Goal: Task Accomplishment & Management: Use online tool/utility

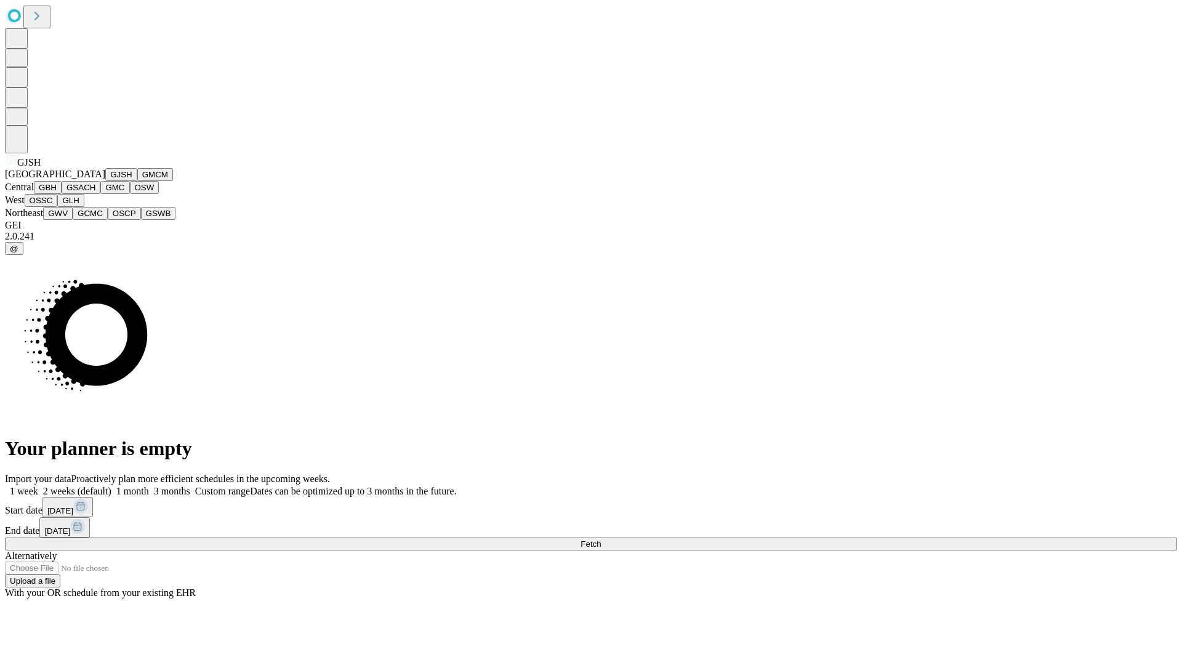
click at [105, 181] on button "GJSH" at bounding box center [121, 174] width 32 height 13
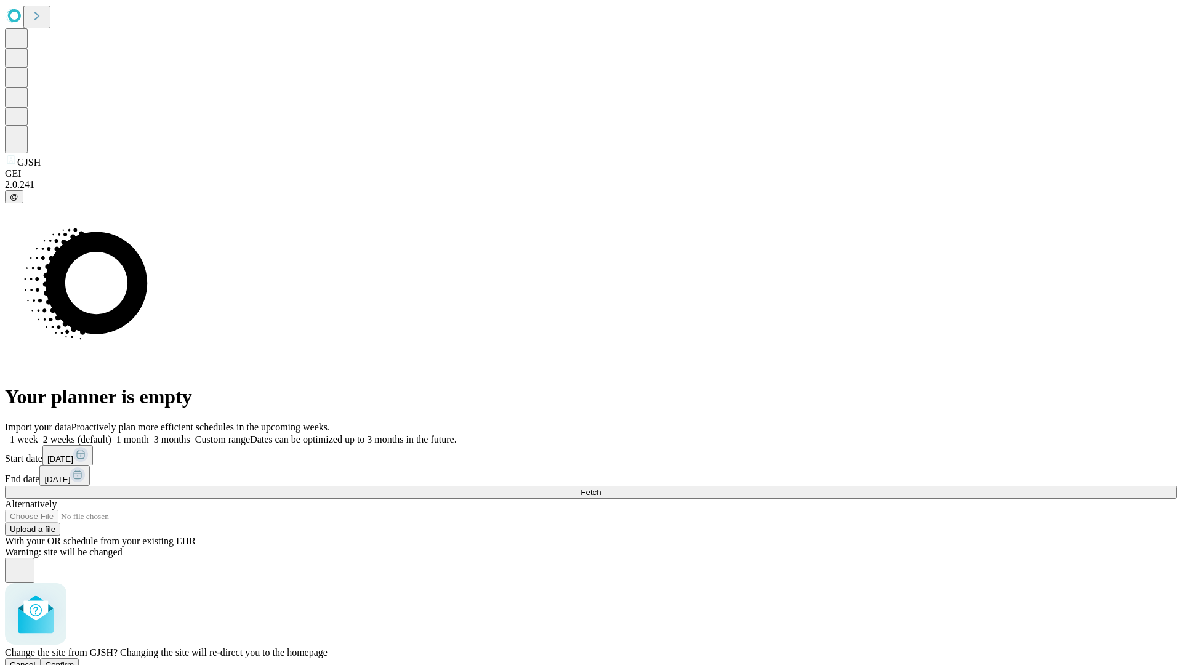
click at [74, 660] on span "Confirm" at bounding box center [60, 664] width 29 height 9
click at [111, 434] on label "2 weeks (default)" at bounding box center [74, 439] width 73 height 10
click at [601, 487] on span "Fetch" at bounding box center [590, 491] width 20 height 9
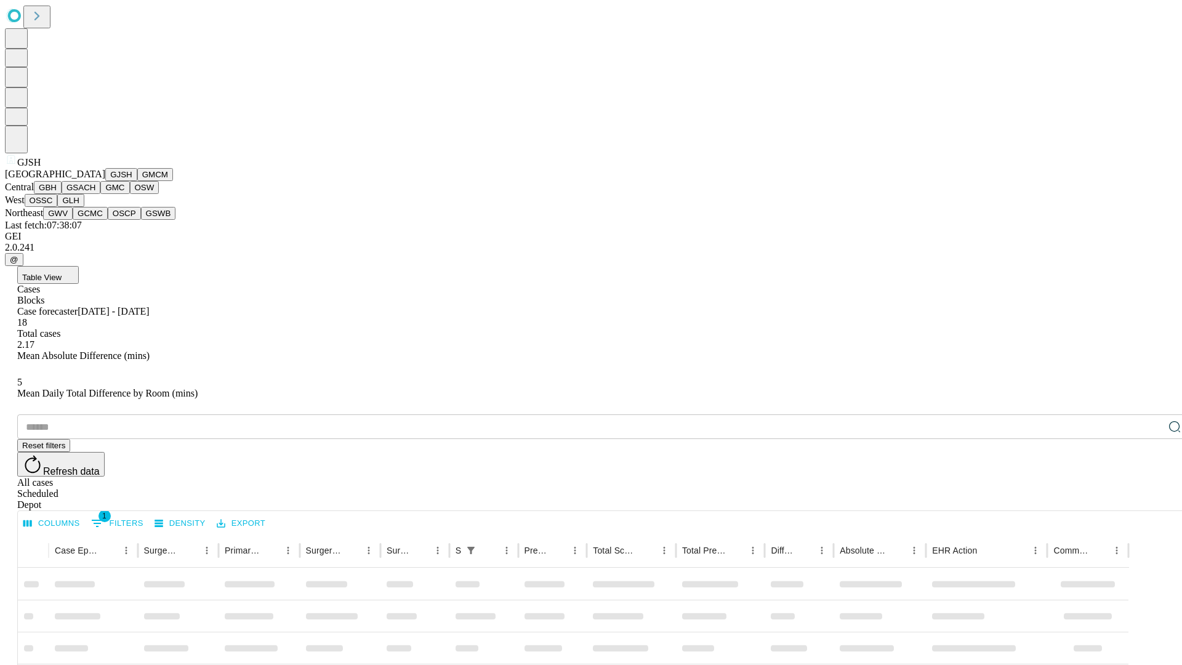
click at [137, 181] on button "GMCM" at bounding box center [155, 174] width 36 height 13
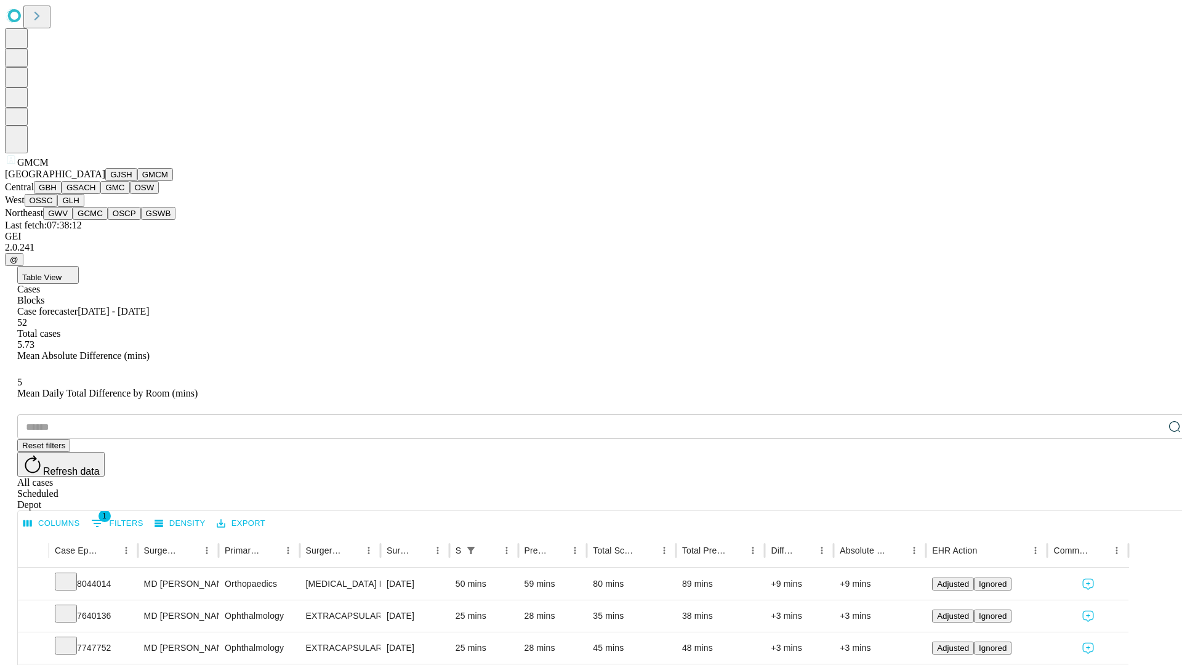
click at [62, 194] on button "GBH" at bounding box center [48, 187] width 28 height 13
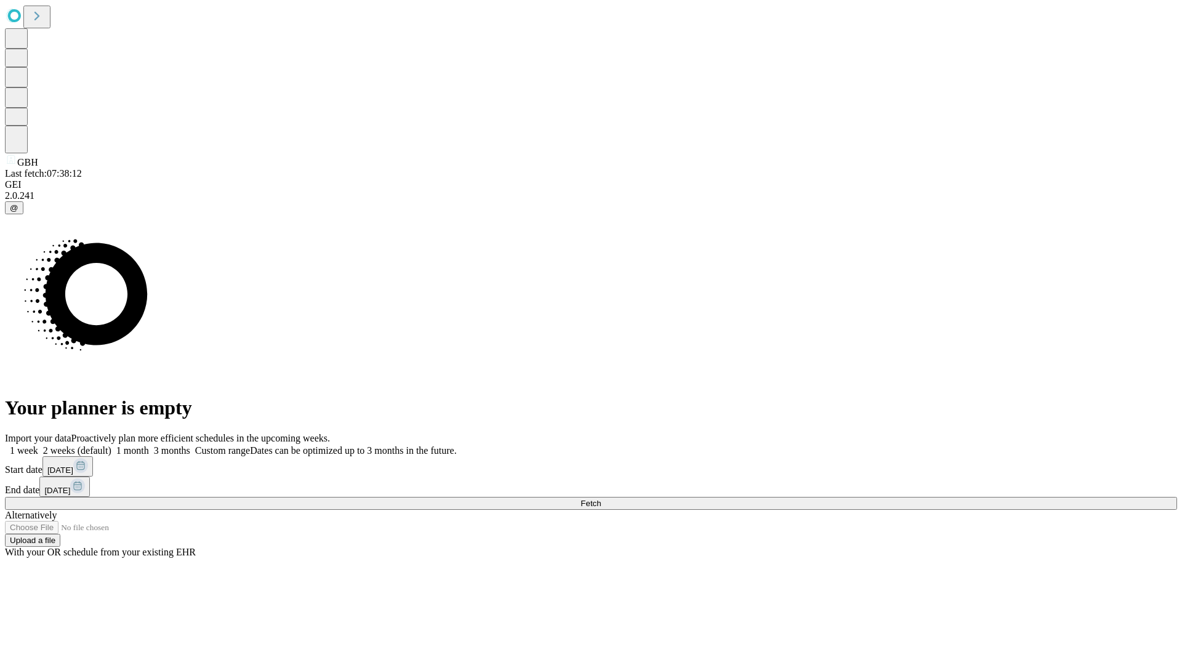
click at [111, 445] on label "2 weeks (default)" at bounding box center [74, 450] width 73 height 10
click at [601, 499] on span "Fetch" at bounding box center [590, 503] width 20 height 9
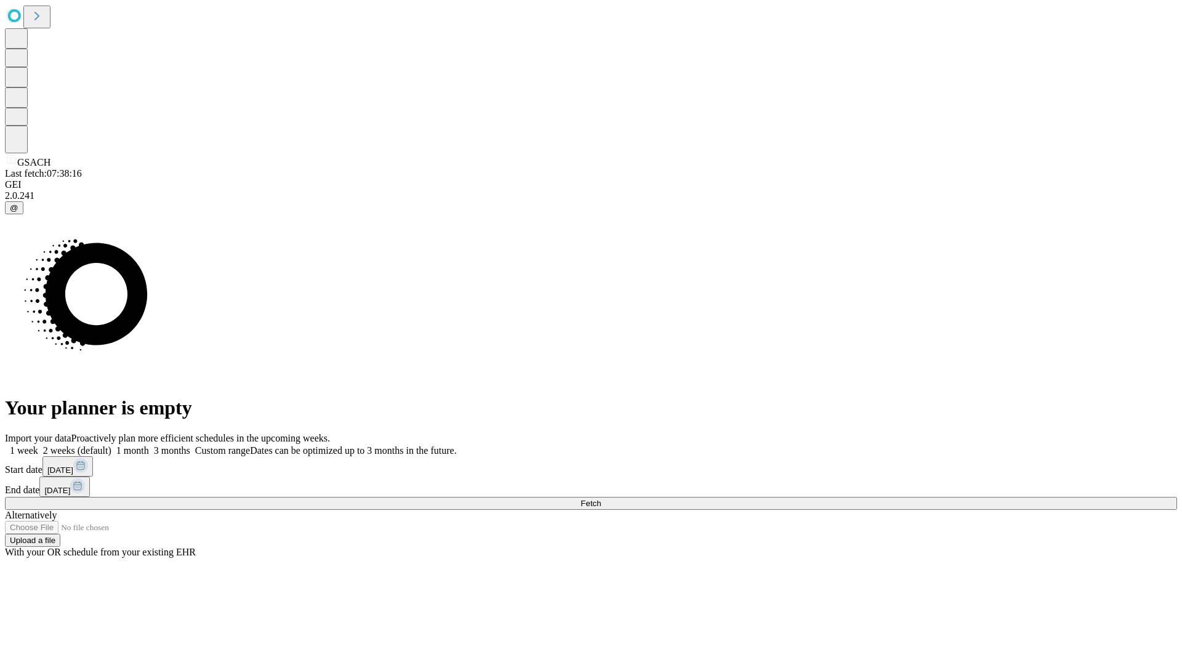
click at [601, 499] on span "Fetch" at bounding box center [590, 503] width 20 height 9
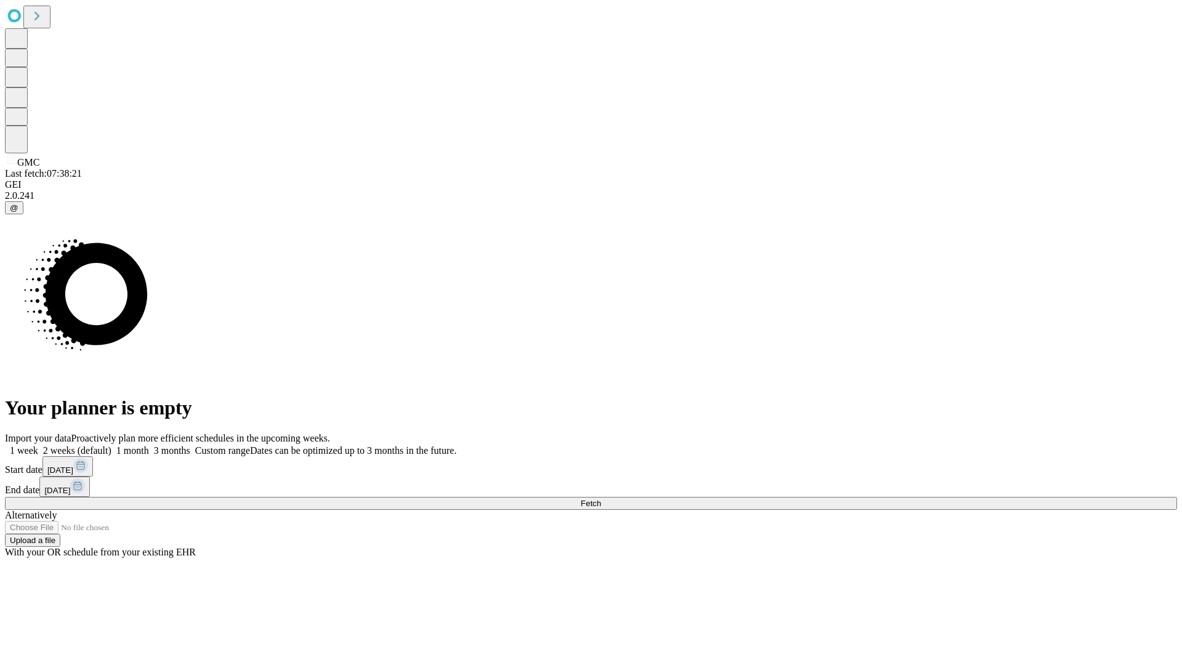
click at [111, 445] on label "2 weeks (default)" at bounding box center [74, 450] width 73 height 10
click at [601, 499] on span "Fetch" at bounding box center [590, 503] width 20 height 9
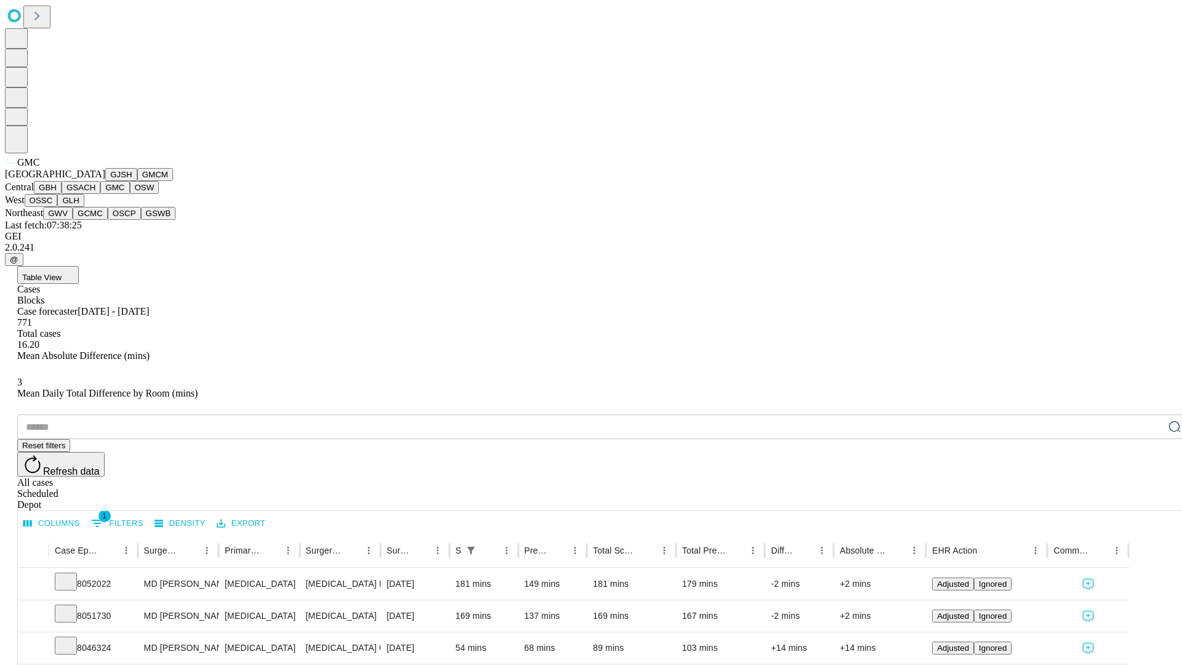
click at [130, 194] on button "OSW" at bounding box center [145, 187] width 30 height 13
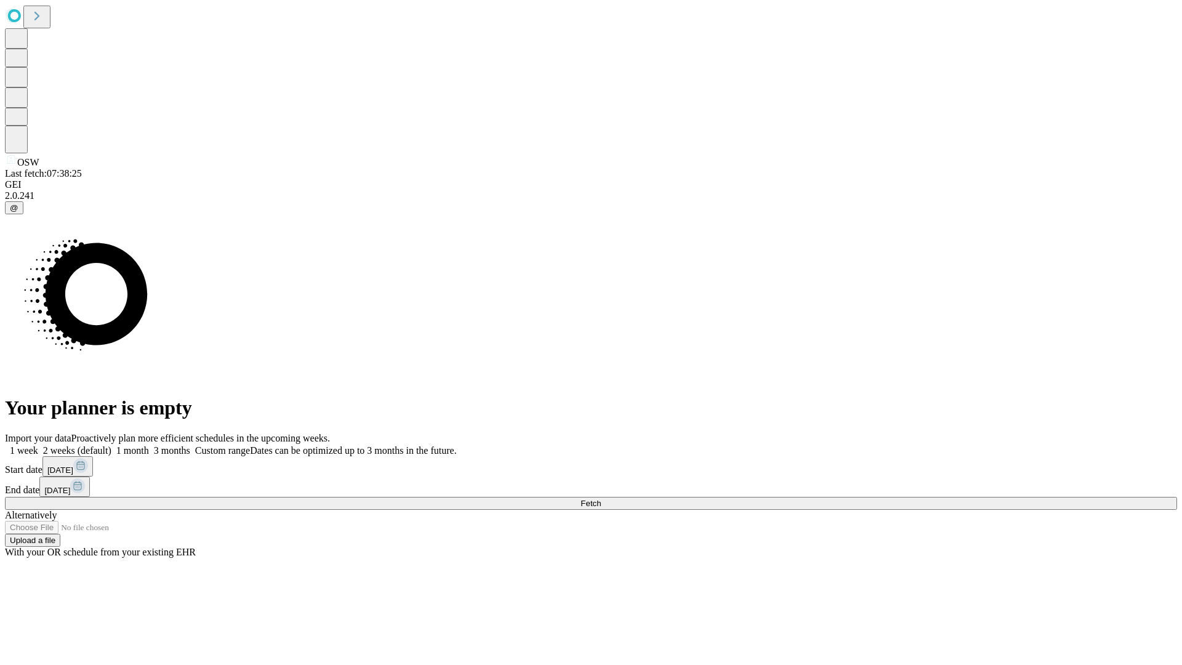
click at [111, 445] on label "2 weeks (default)" at bounding box center [74, 450] width 73 height 10
click at [601, 499] on span "Fetch" at bounding box center [590, 503] width 20 height 9
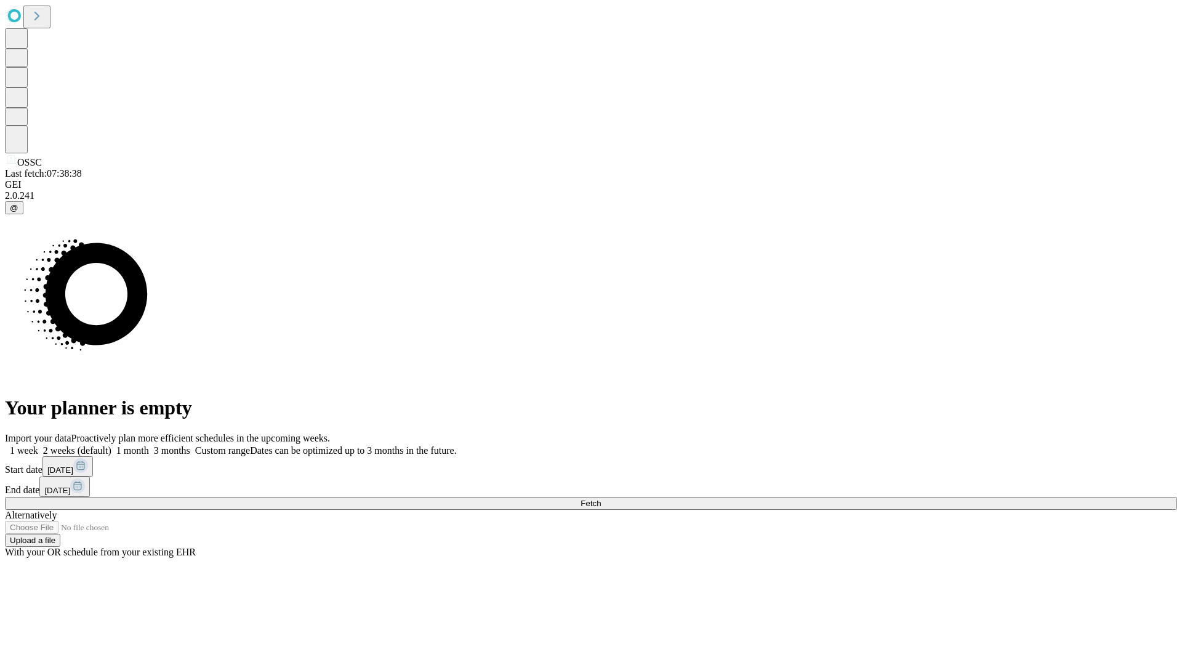
click at [111, 445] on label "2 weeks (default)" at bounding box center [74, 450] width 73 height 10
click at [601, 499] on span "Fetch" at bounding box center [590, 503] width 20 height 9
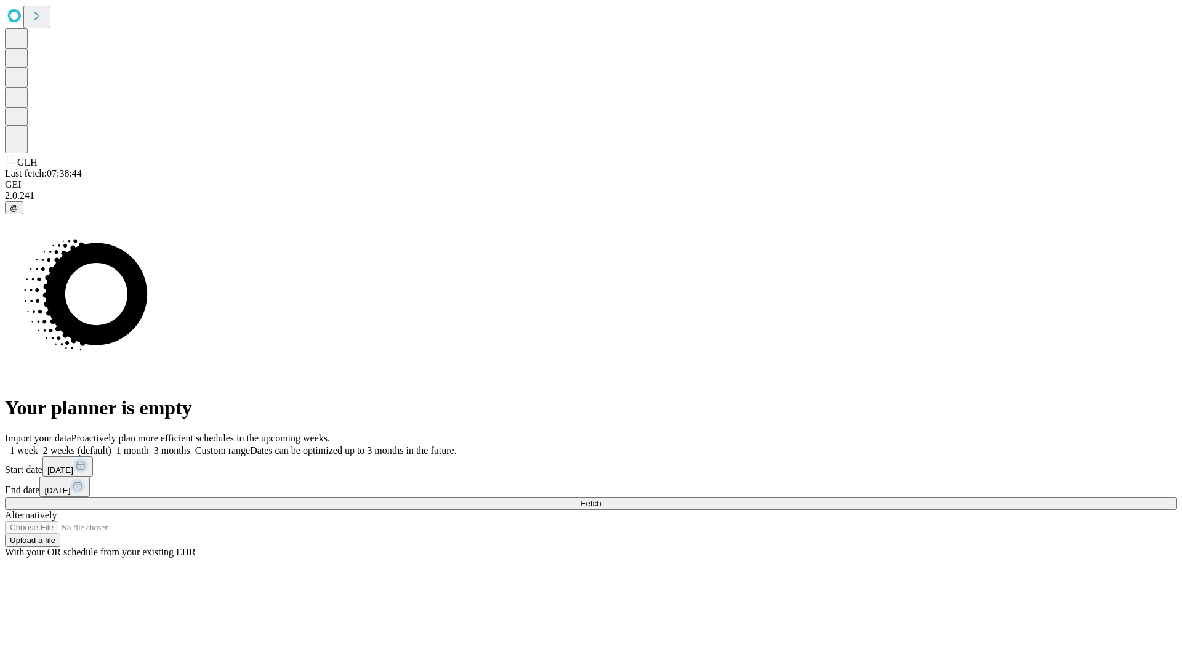
click at [601, 499] on span "Fetch" at bounding box center [590, 503] width 20 height 9
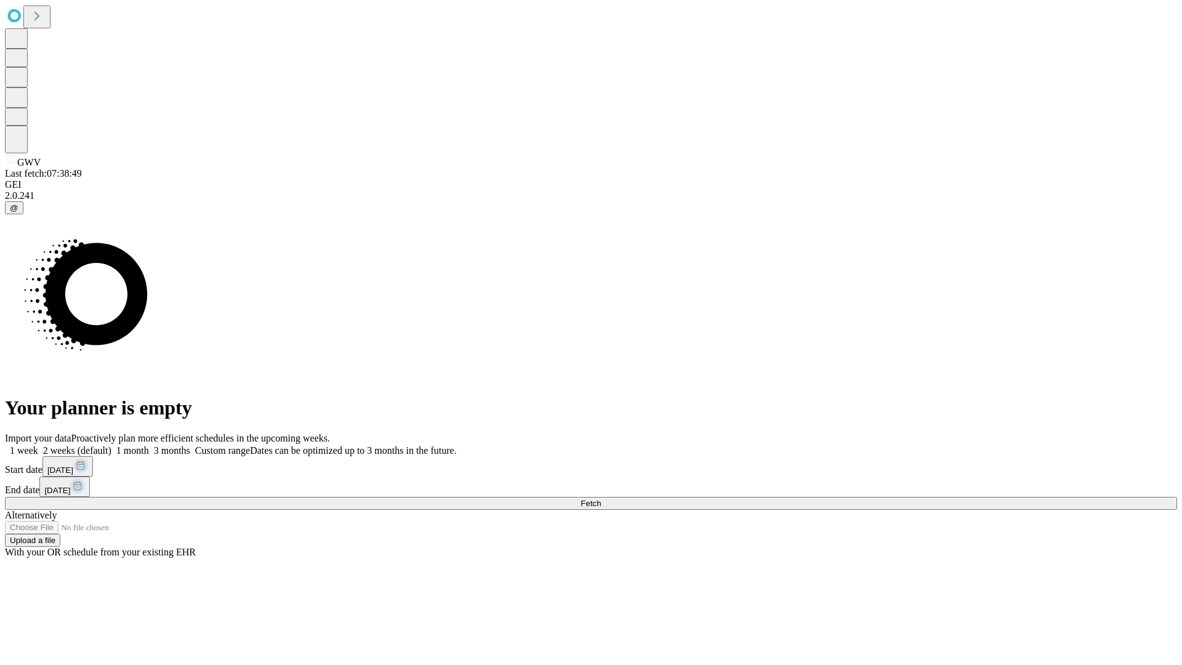
click at [111, 445] on label "2 weeks (default)" at bounding box center [74, 450] width 73 height 10
click at [601, 499] on span "Fetch" at bounding box center [590, 503] width 20 height 9
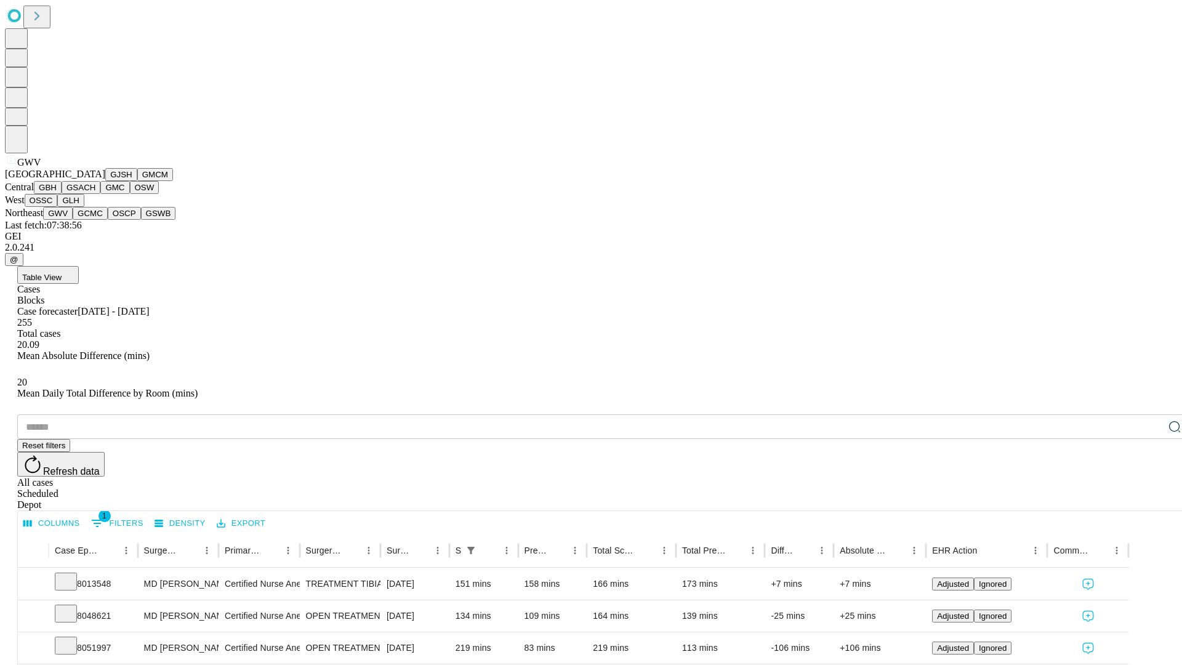
click at [95, 220] on button "GCMC" at bounding box center [90, 213] width 35 height 13
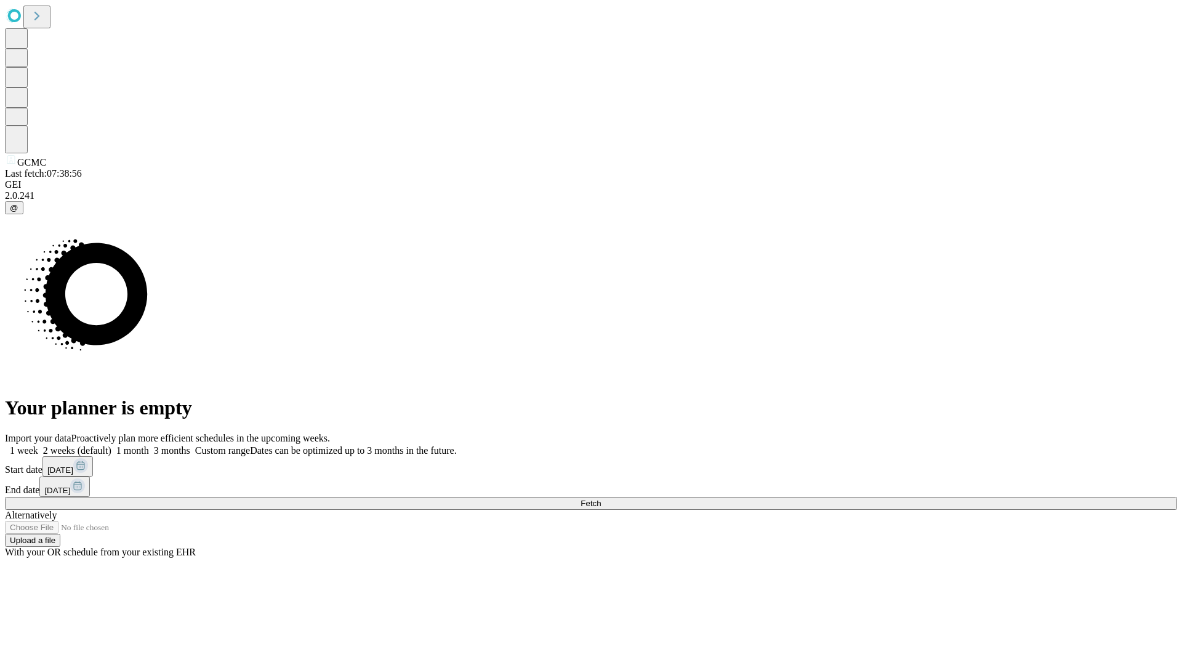
click at [111, 445] on label "2 weeks (default)" at bounding box center [74, 450] width 73 height 10
click at [601, 499] on span "Fetch" at bounding box center [590, 503] width 20 height 9
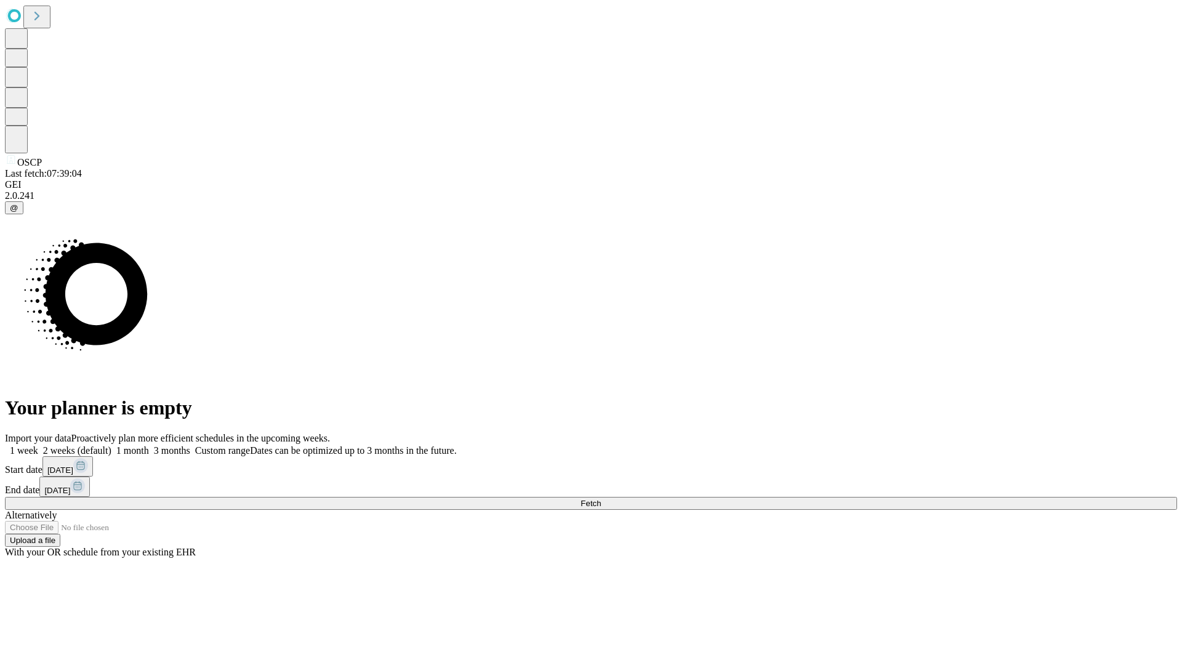
click at [111, 445] on label "2 weeks (default)" at bounding box center [74, 450] width 73 height 10
click at [601, 499] on span "Fetch" at bounding box center [590, 503] width 20 height 9
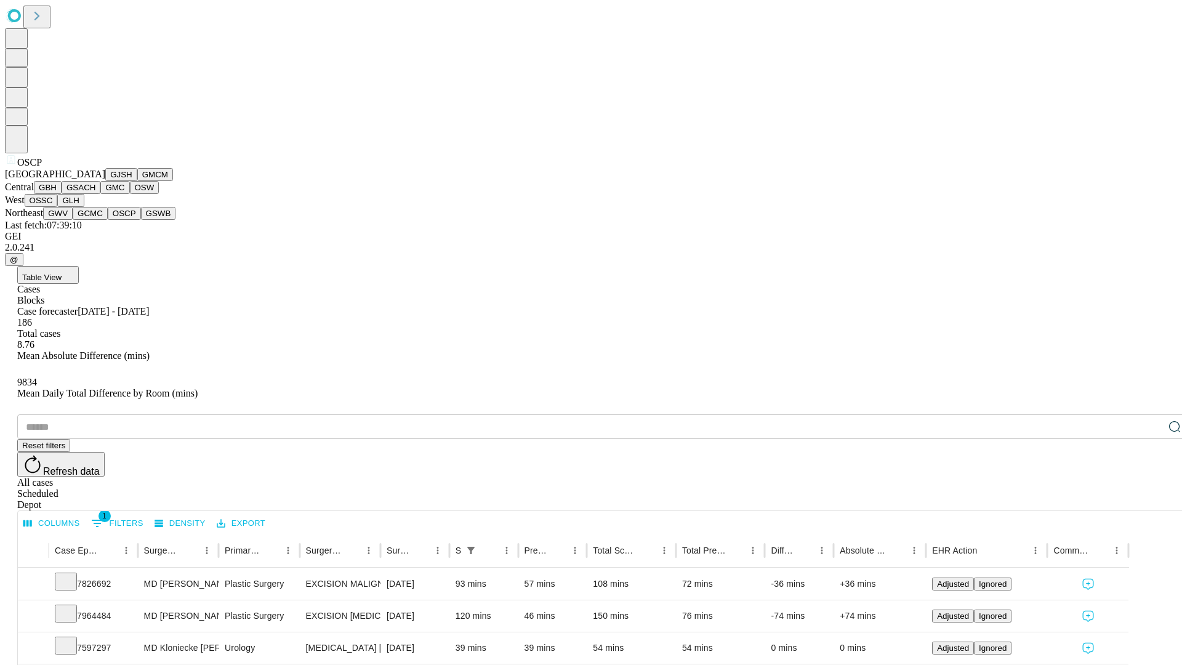
click at [141, 220] on button "GSWB" at bounding box center [158, 213] width 35 height 13
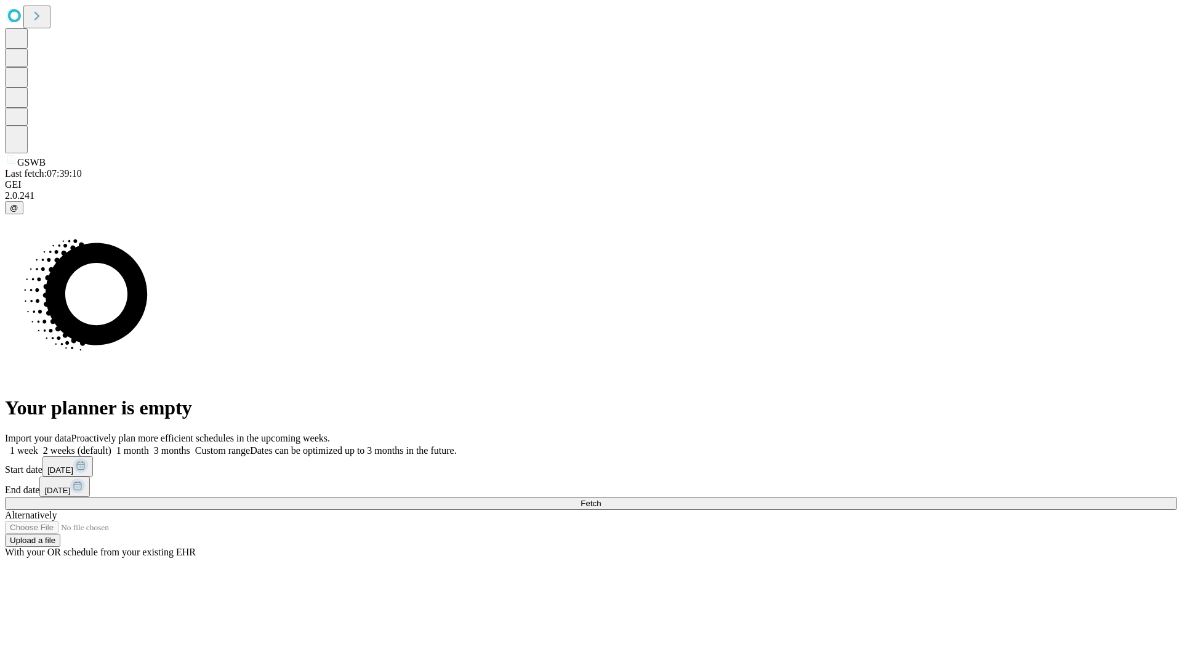
click at [111, 445] on label "2 weeks (default)" at bounding box center [74, 450] width 73 height 10
click at [601, 499] on span "Fetch" at bounding box center [590, 503] width 20 height 9
